Goal: Find specific page/section: Find specific page/section

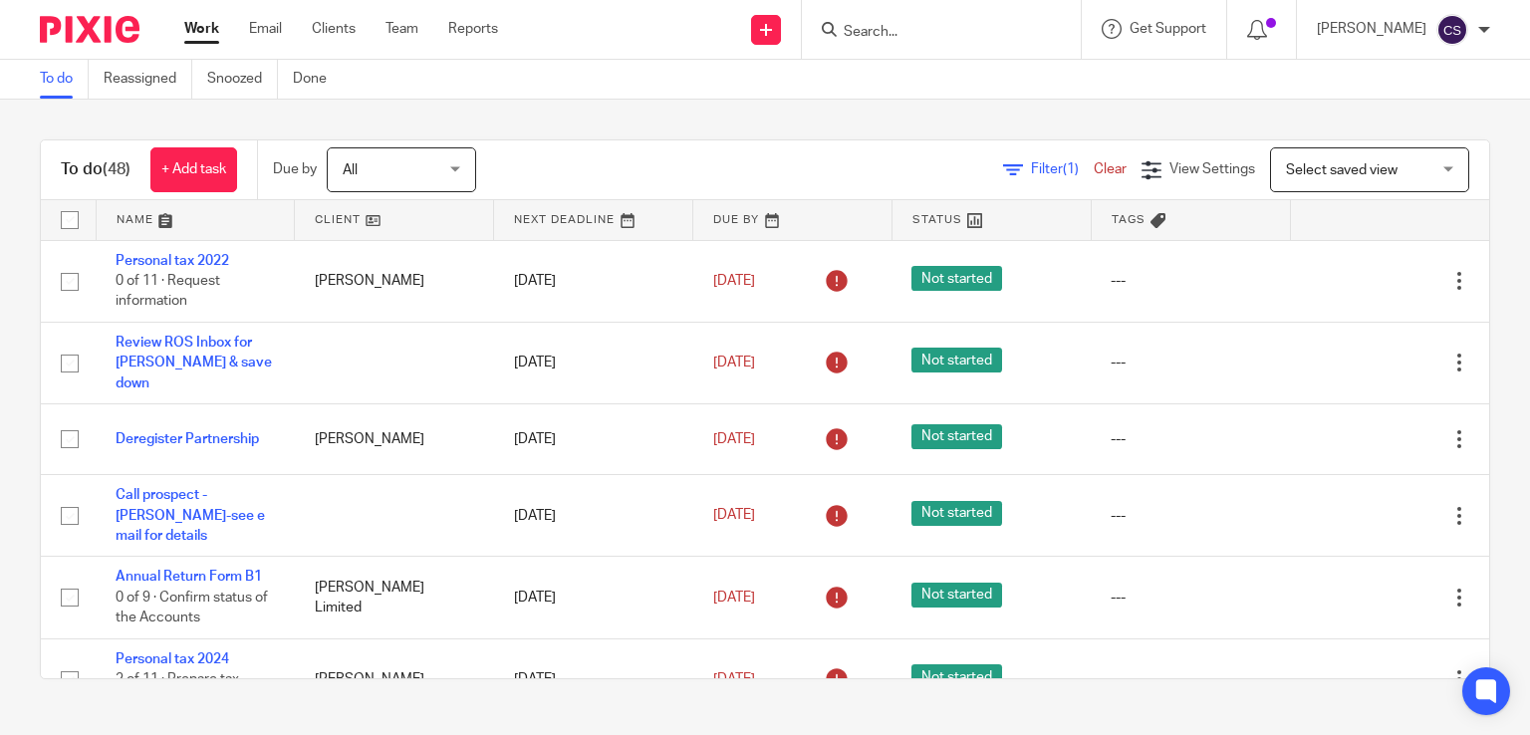
click at [895, 25] on input "Search" at bounding box center [931, 33] width 179 height 18
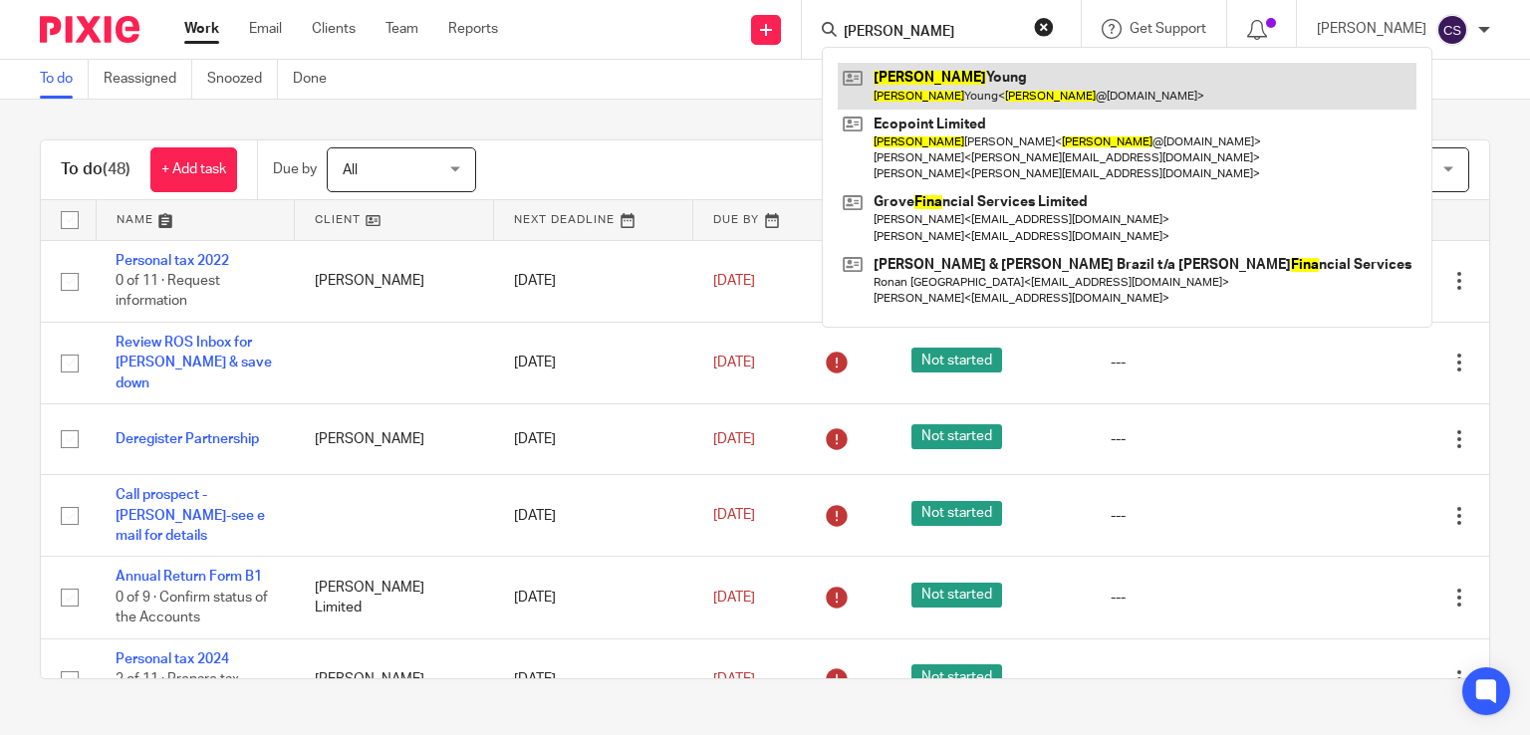
type input "fiona"
click at [936, 73] on link at bounding box center [1127, 86] width 579 height 46
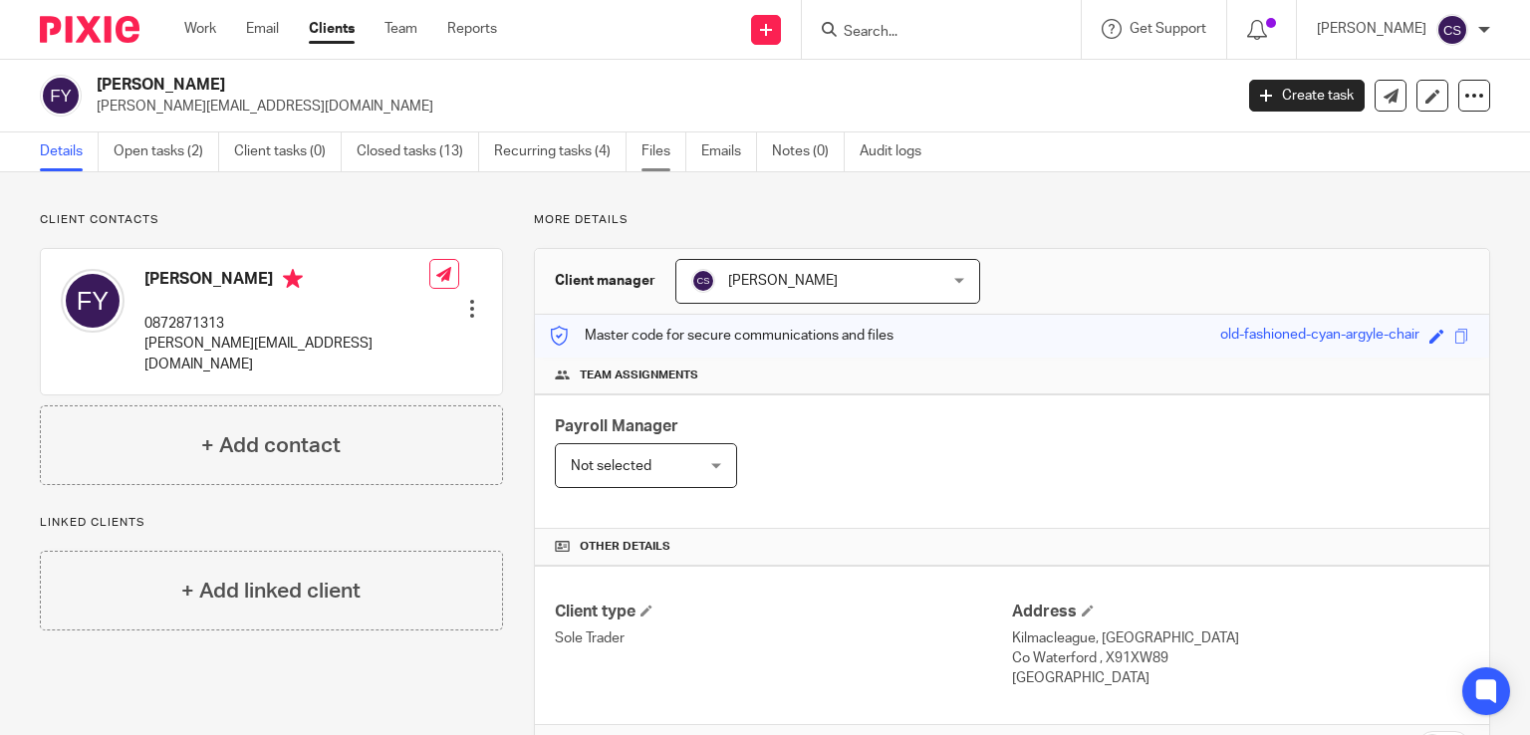
click at [656, 157] on link "Files" at bounding box center [664, 151] width 45 height 39
